Goal: Transaction & Acquisition: Purchase product/service

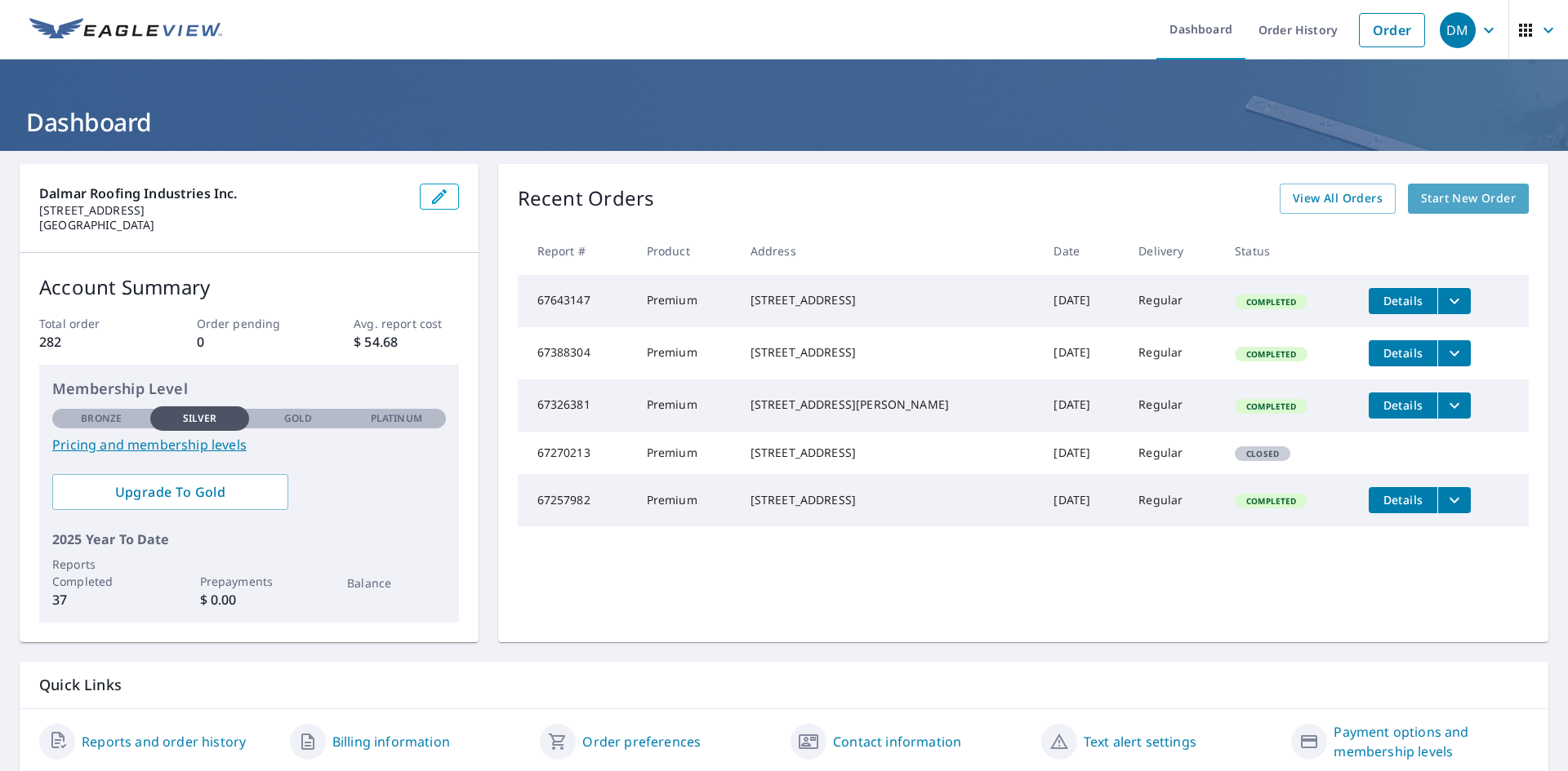
click at [1421, 196] on span "Start New Order" at bounding box center [1467, 199] width 95 height 21
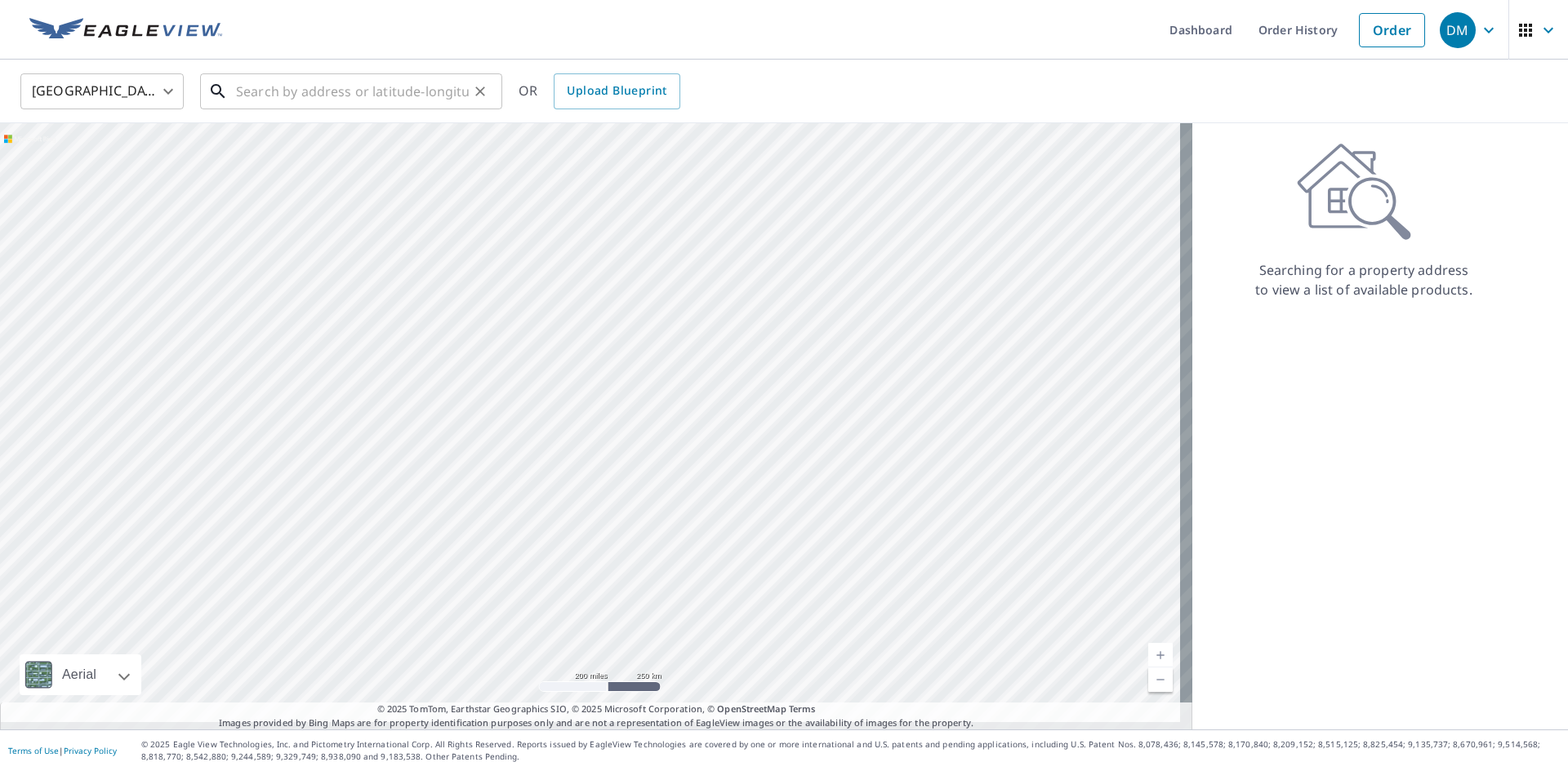
click at [308, 90] on input "text" at bounding box center [352, 91] width 233 height 46
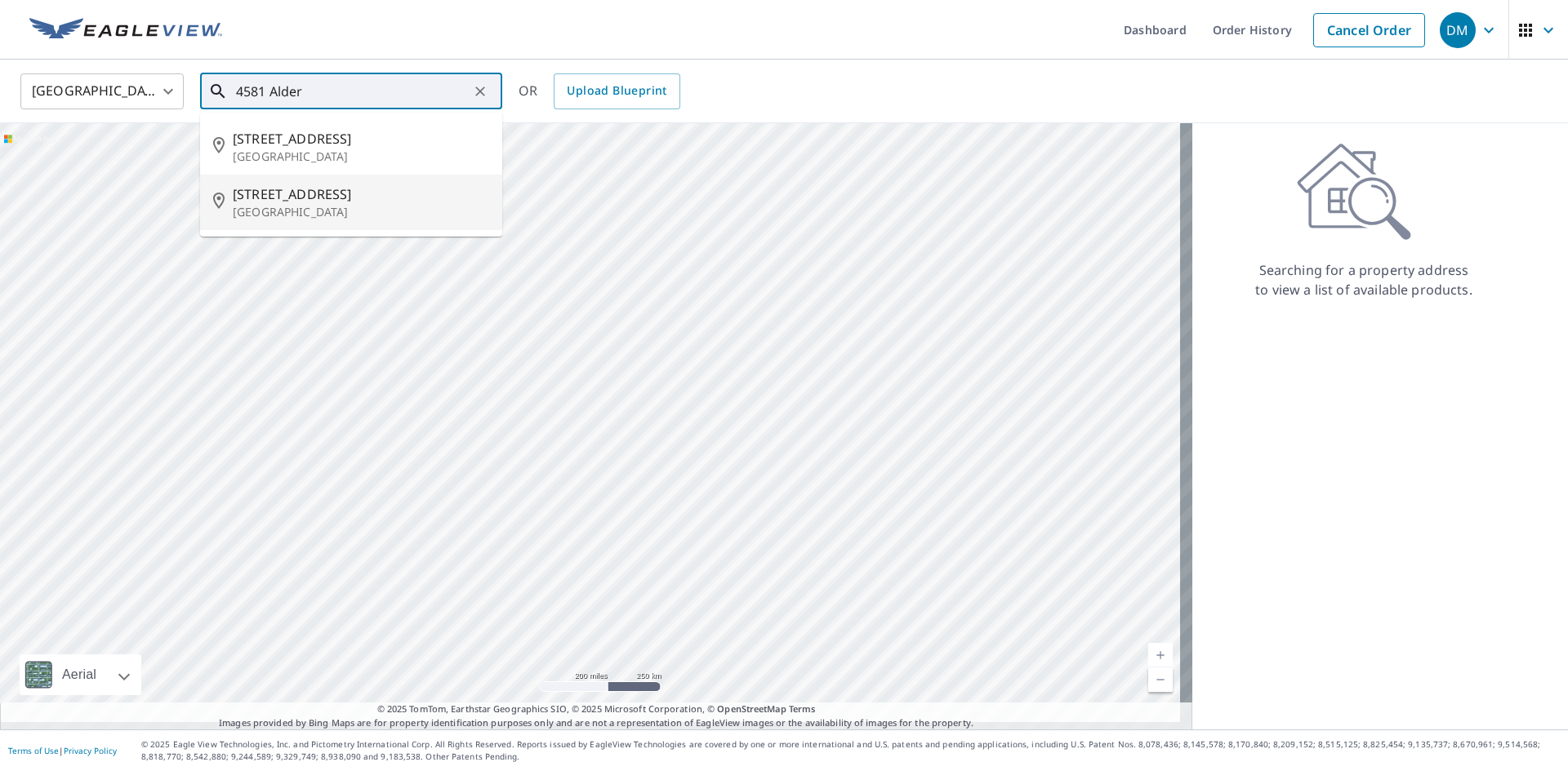
click at [283, 221] on p "[GEOGRAPHIC_DATA]" at bounding box center [361, 211] width 256 height 16
type input "[STREET_ADDRESS]"
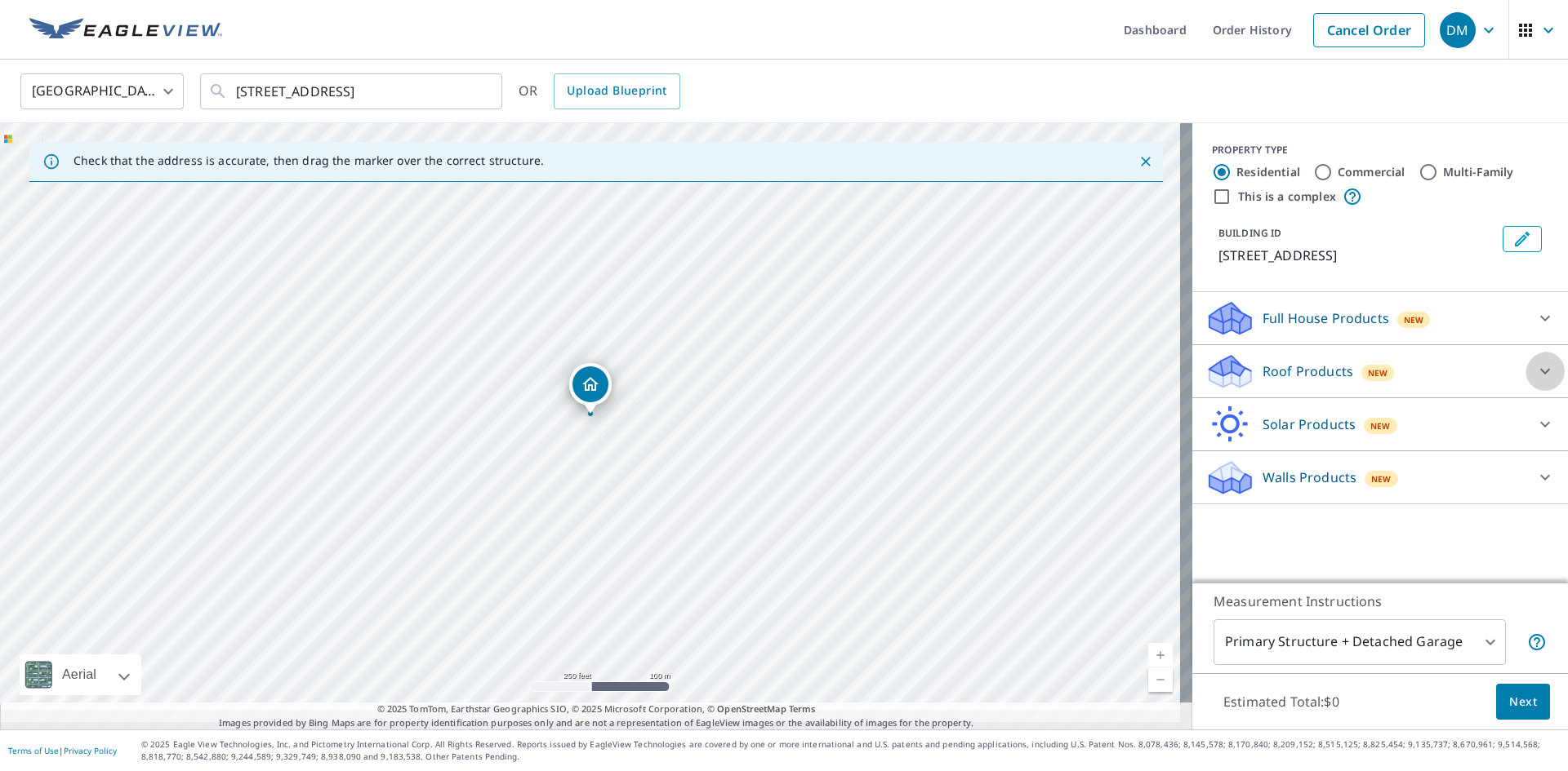
click at [1535, 381] on icon at bounding box center [1545, 371] width 20 height 20
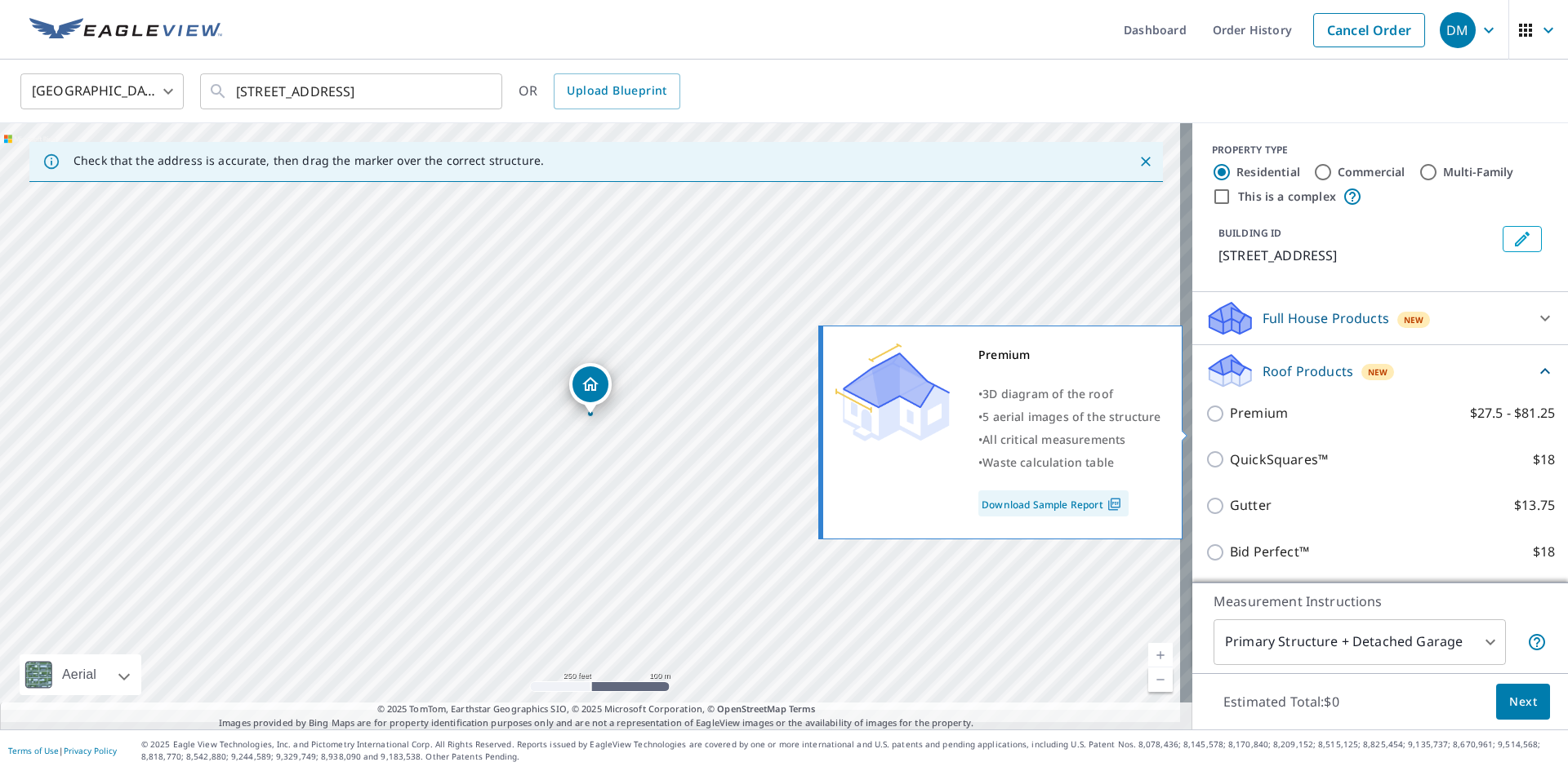
click at [1206, 424] on input "Premium $27.5 - $81.25" at bounding box center [1218, 413] width 24 height 20
checkbox input "true"
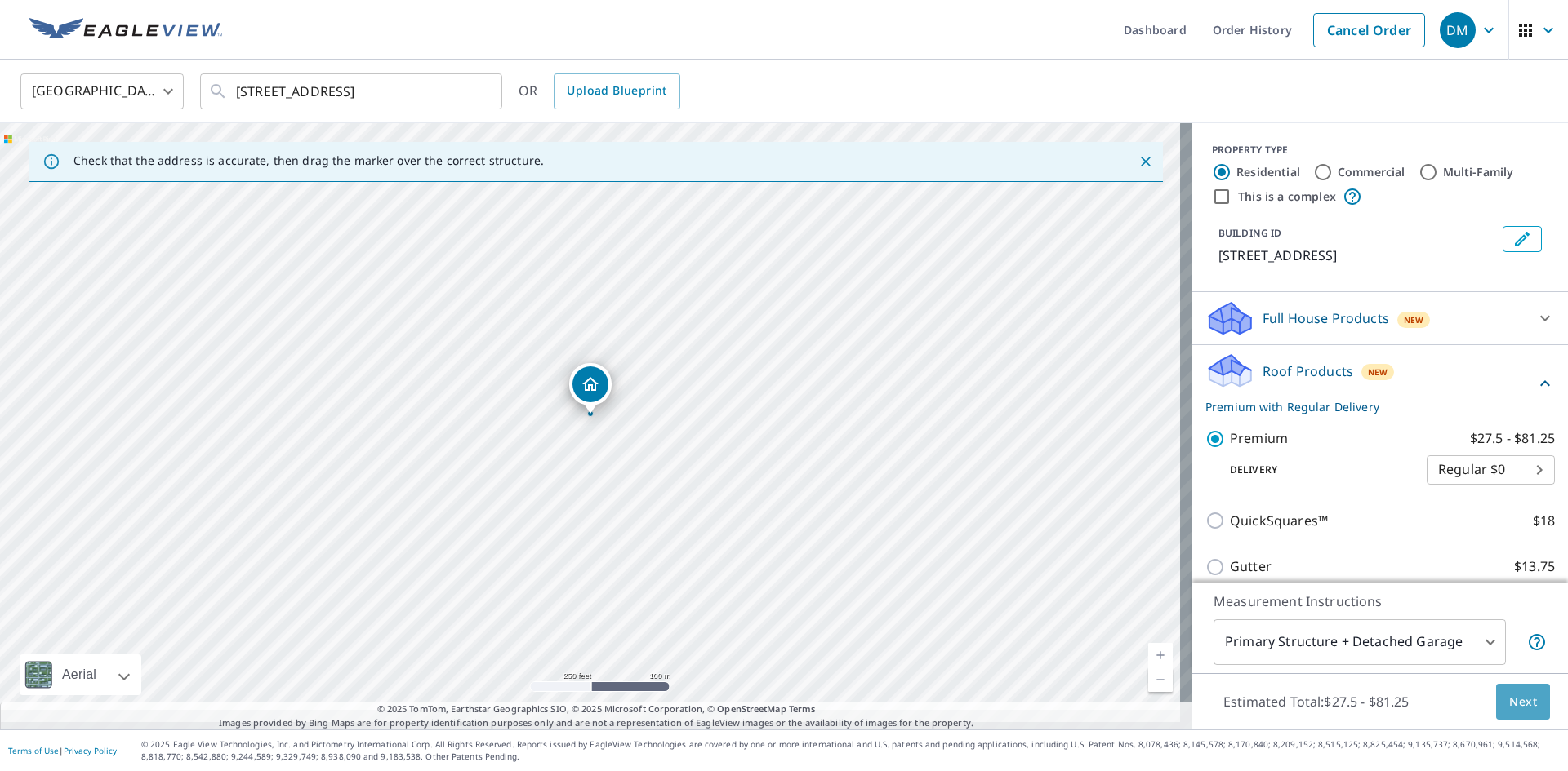
click at [1513, 692] on span "Next" at bounding box center [1523, 702] width 28 height 21
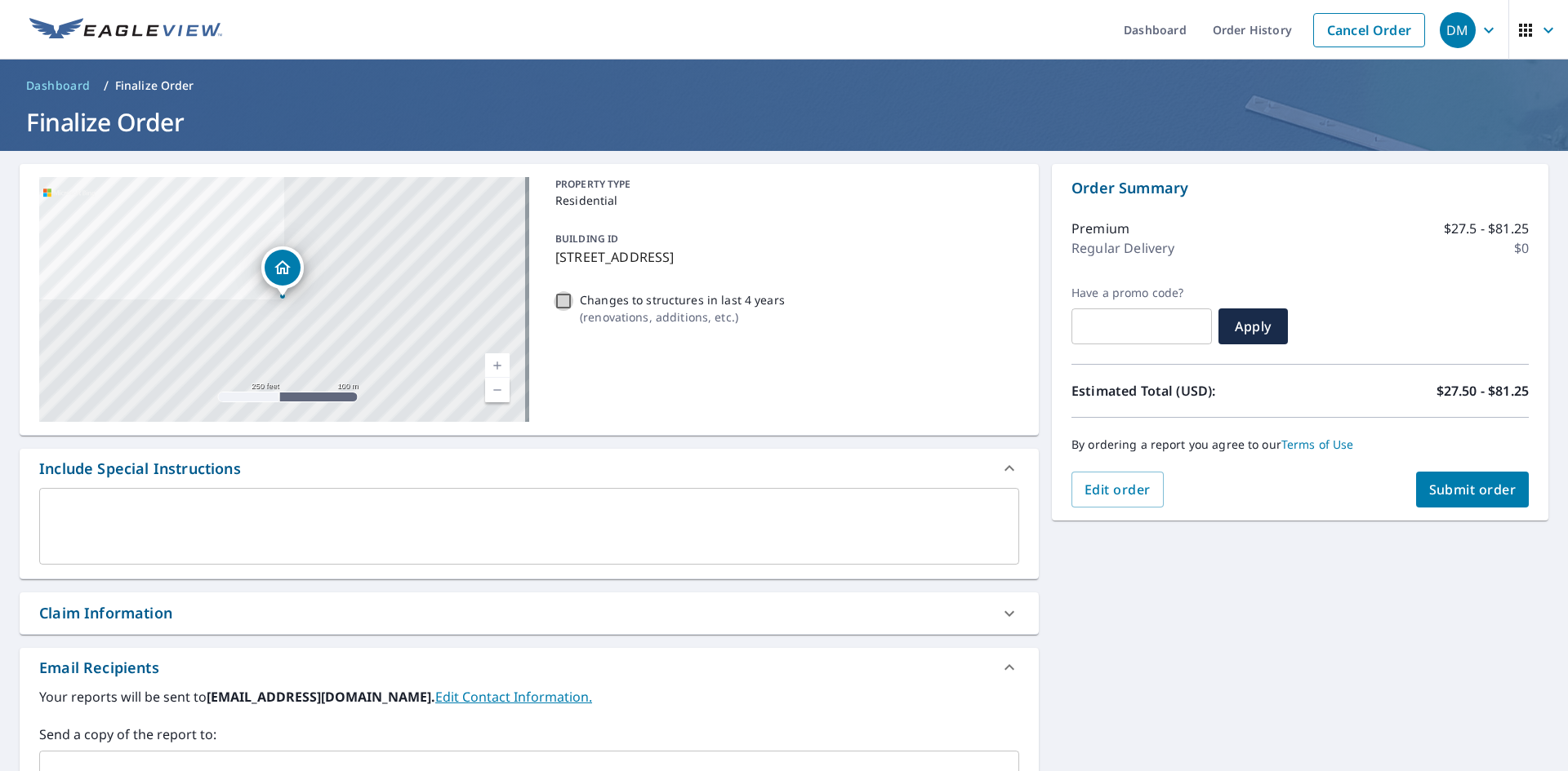
drag, startPoint x: 561, startPoint y: 309, endPoint x: 570, endPoint y: 308, distance: 9.1
click at [565, 309] on input "Changes to structures in last 4 years ( renovations, additions, etc. )" at bounding box center [563, 301] width 20 height 20
click at [569, 309] on input "Changes to structures in last 4 years ( renovations, additions, etc. )" at bounding box center [563, 301] width 20 height 20
click at [564, 311] on input "Changes to structures in last 4 years ( renovations, additions, etc. )" at bounding box center [563, 301] width 20 height 20
checkbox input "true"
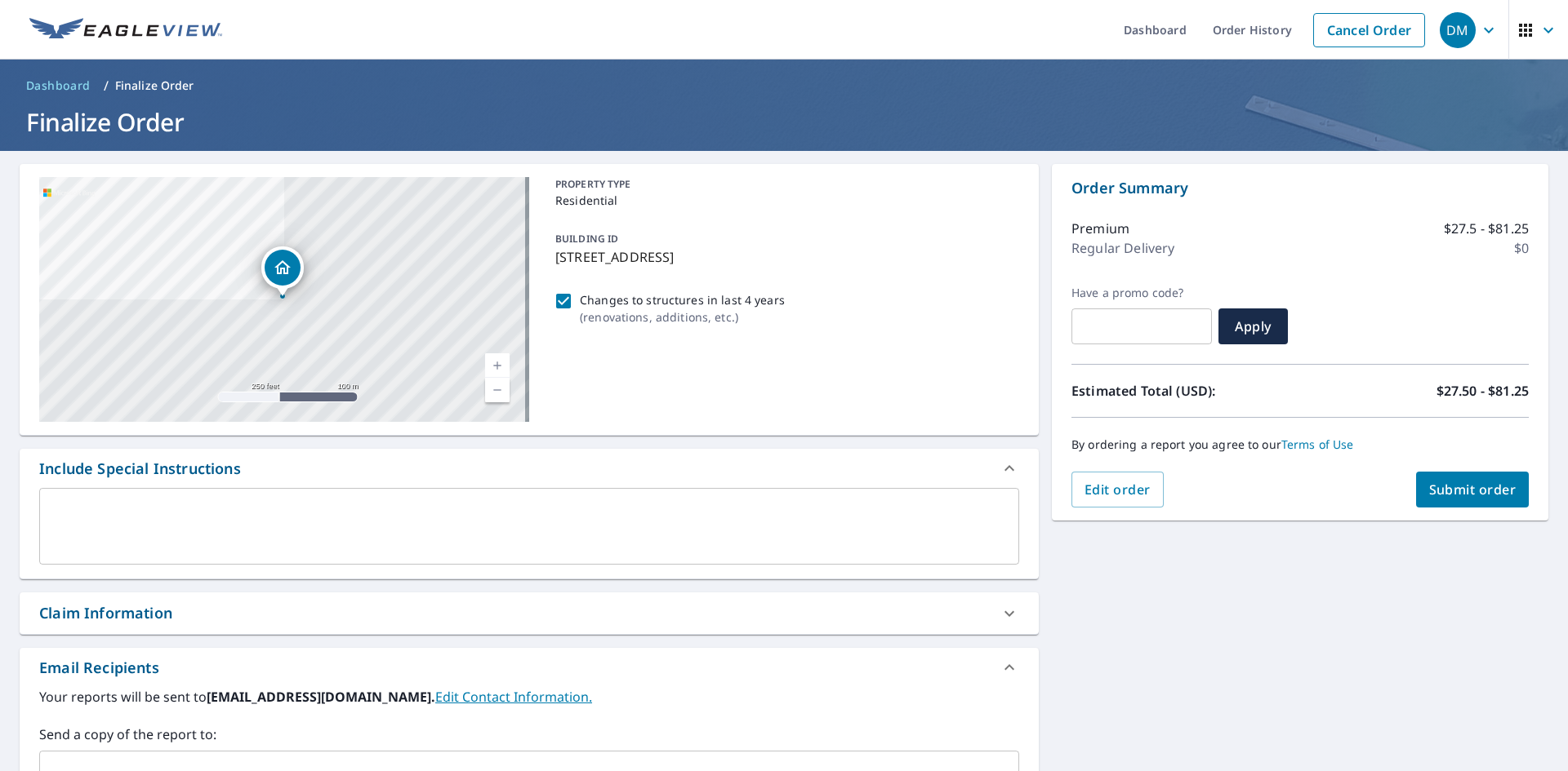
click at [1487, 492] on span "Submit order" at bounding box center [1472, 489] width 87 height 18
